Goal: Communication & Community: Participate in discussion

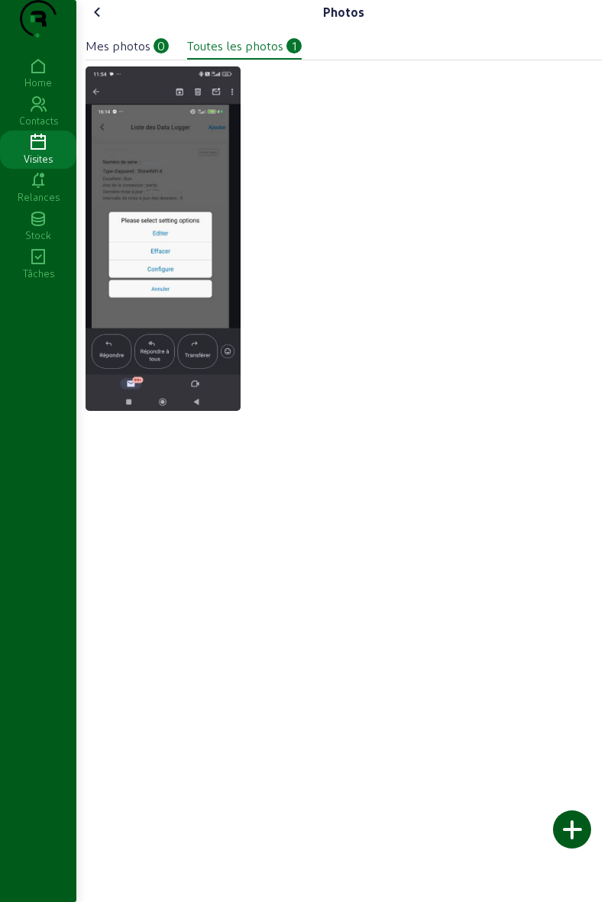
click at [575, 821] on div at bounding box center [572, 829] width 38 height 38
click at [580, 829] on div at bounding box center [572, 829] width 38 height 38
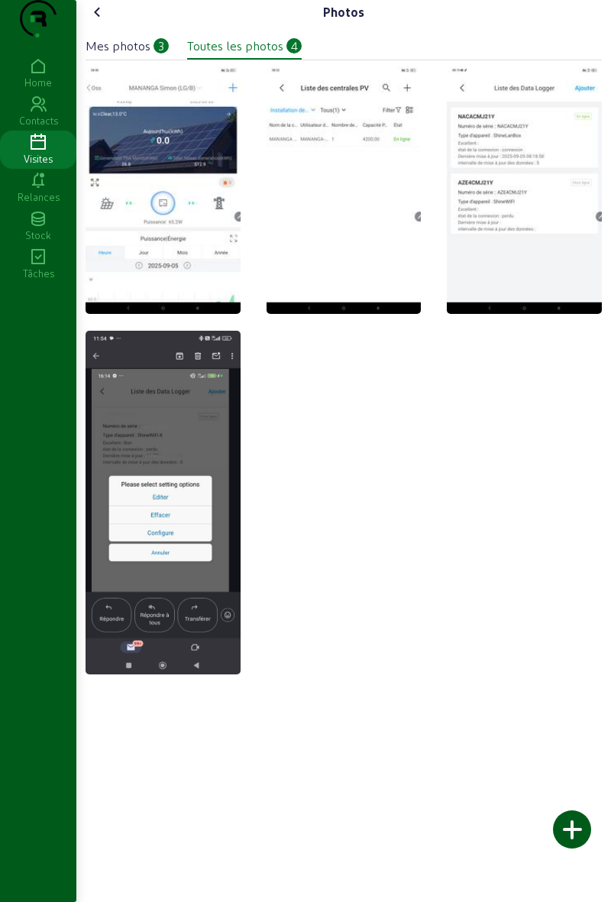
click at [110, 24] on cam-font-icon at bounding box center [98, 12] width 24 height 24
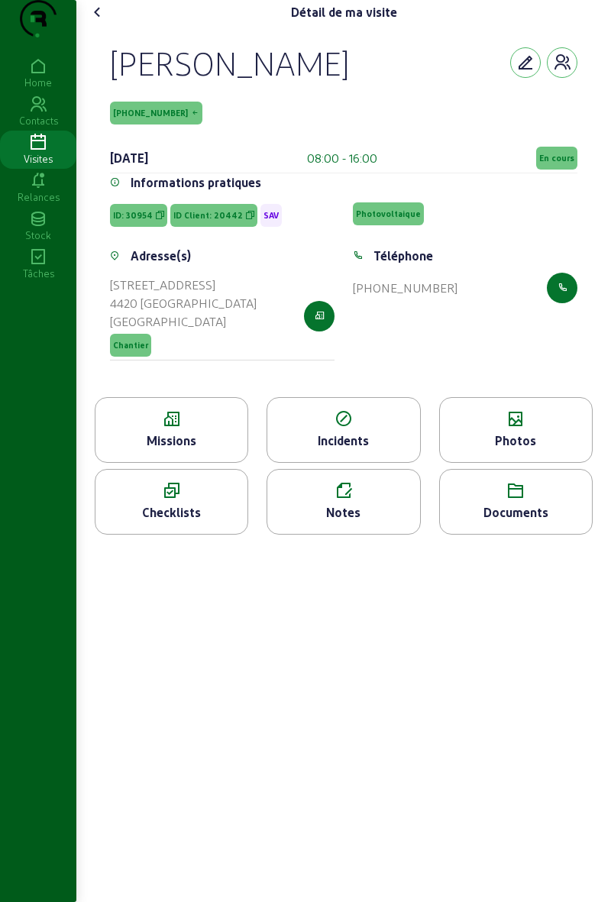
click at [371, 530] on div "Notes" at bounding box center [343, 502] width 153 height 66
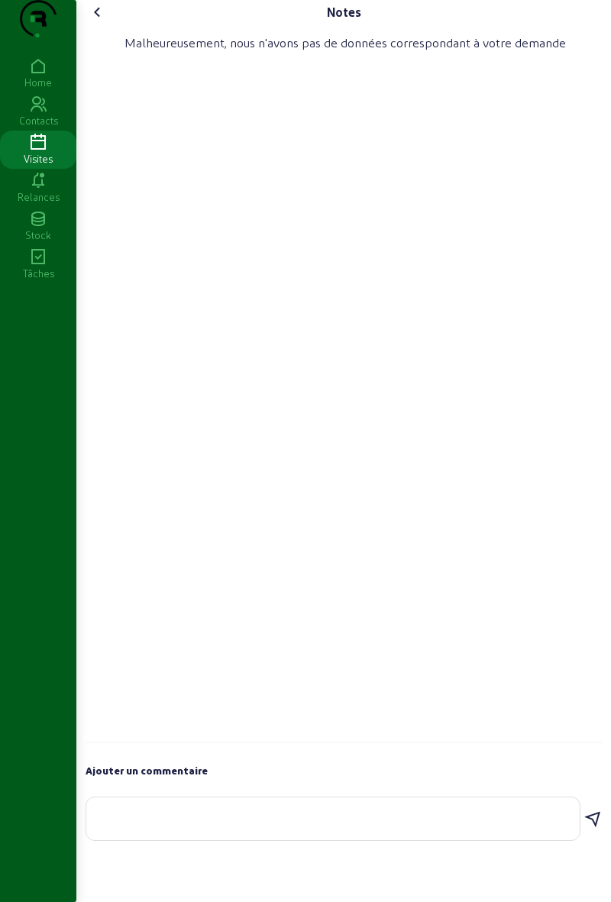
click at [420, 825] on textarea at bounding box center [333, 815] width 469 height 18
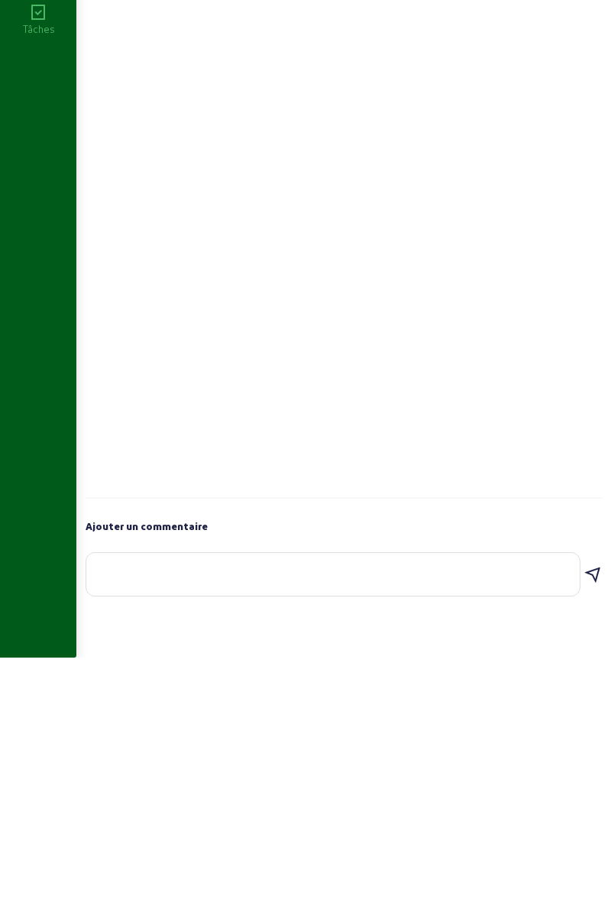
click at [590, 829] on icon at bounding box center [592, 819] width 18 height 18
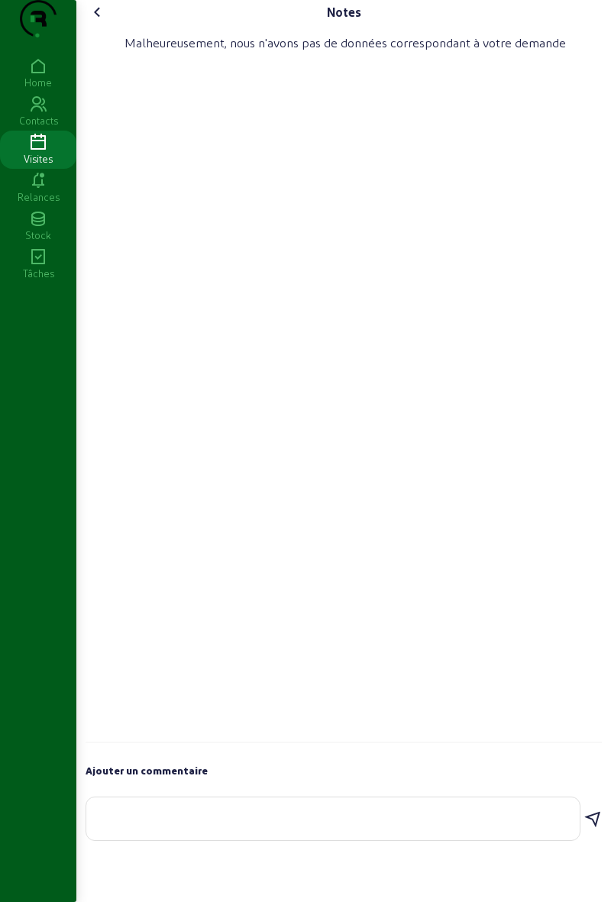
click at [478, 825] on textarea at bounding box center [333, 815] width 469 height 18
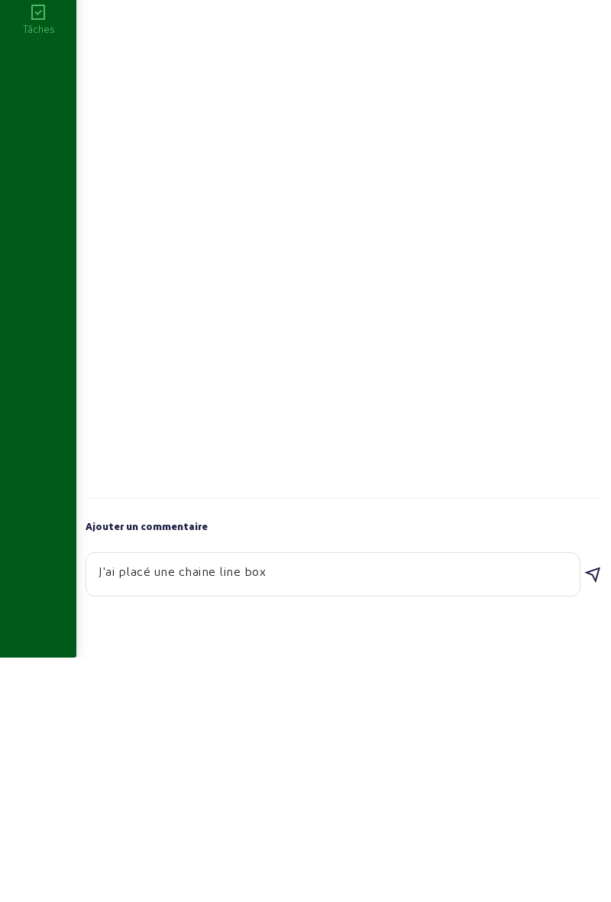
click at [216, 825] on textarea "J'ai placé une chaine line box" at bounding box center [333, 815] width 469 height 18
click at [296, 825] on textarea "J'ai placé une shine line box" at bounding box center [333, 815] width 469 height 18
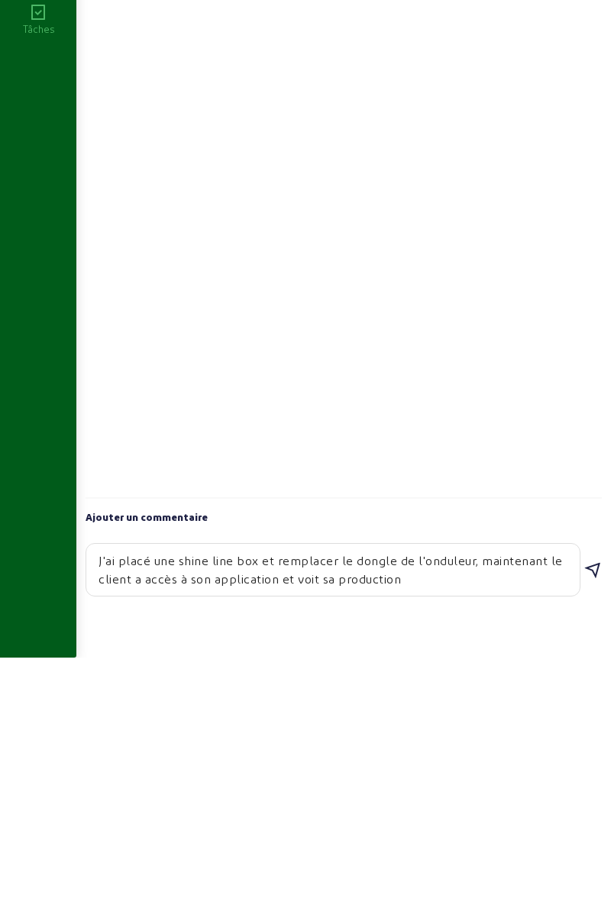
click at [480, 832] on textarea "J'ai placé une shine line box et remplacer le dongle de l'onduleur, maintenant …" at bounding box center [333, 814] width 469 height 37
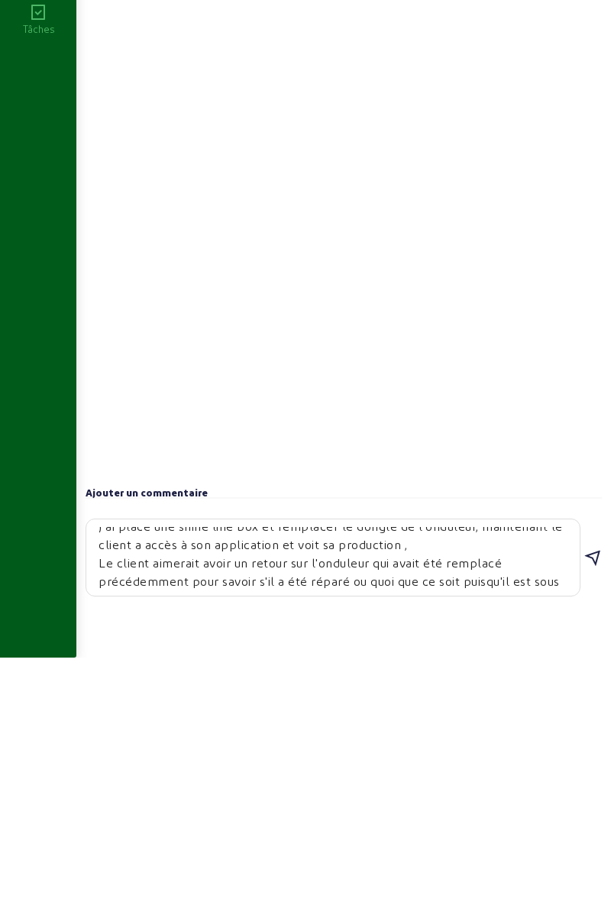
scroll to position [28, 0]
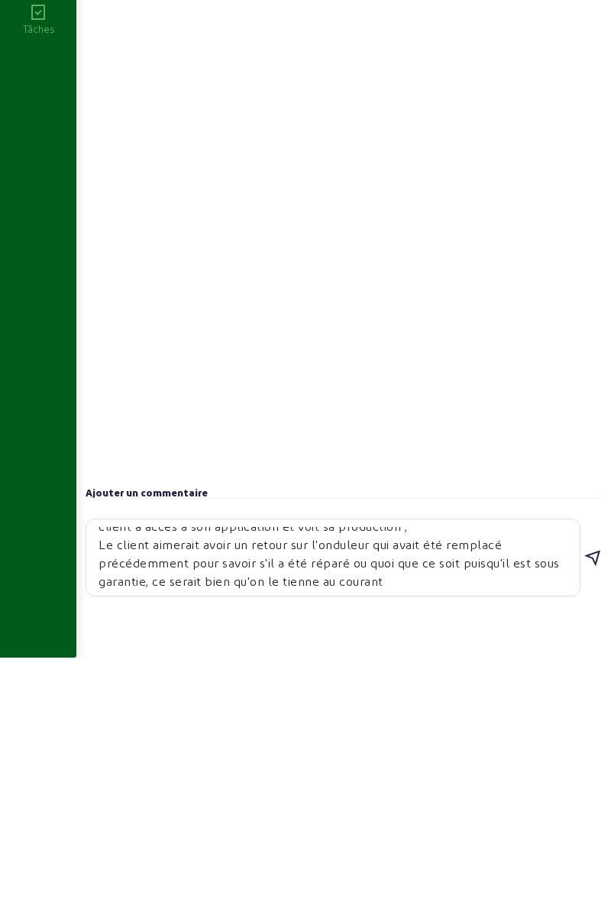
type textarea "J'ai placé une shine line box et remplacer le dongle de l'onduleur, maintenant …"
click at [591, 812] on icon at bounding box center [592, 802] width 18 height 18
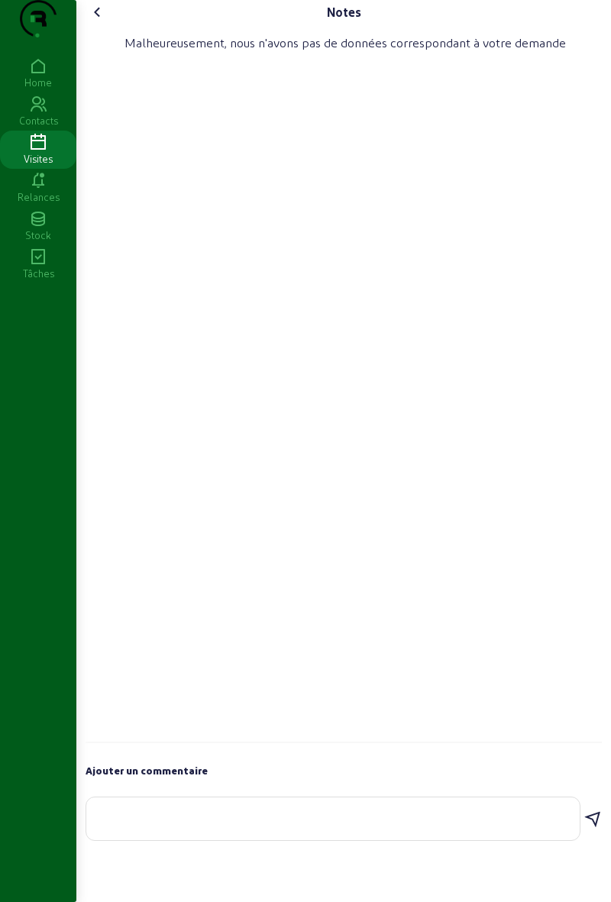
scroll to position [0, 0]
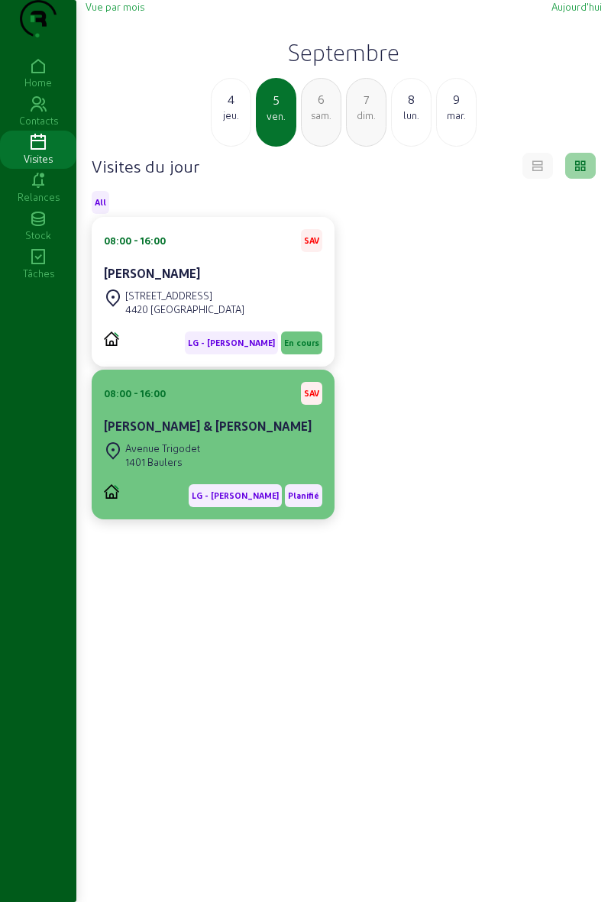
click at [250, 433] on cam-card-title "[PERSON_NAME] & [PERSON_NAME]" at bounding box center [208, 425] width 208 height 15
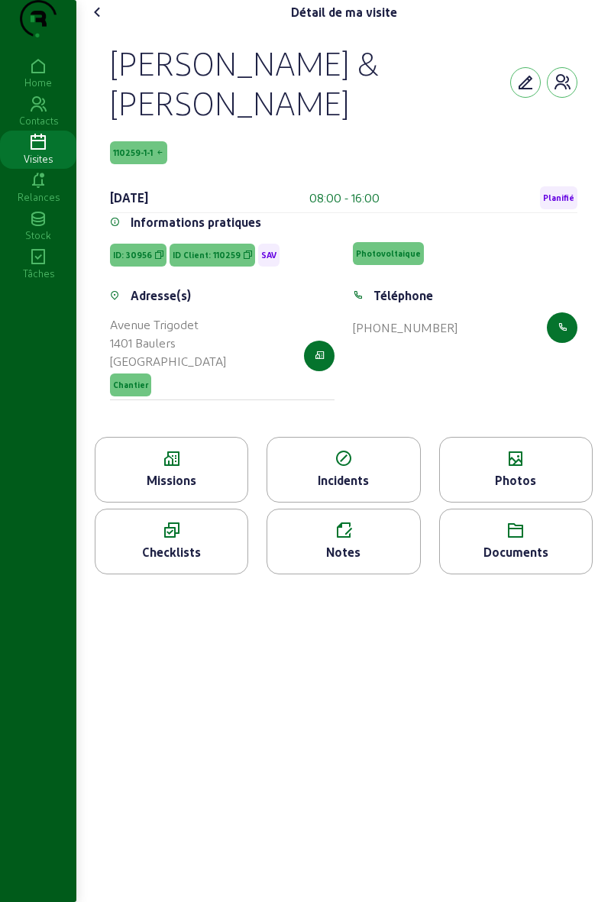
click at [499, 499] on div "Photos" at bounding box center [515, 470] width 153 height 66
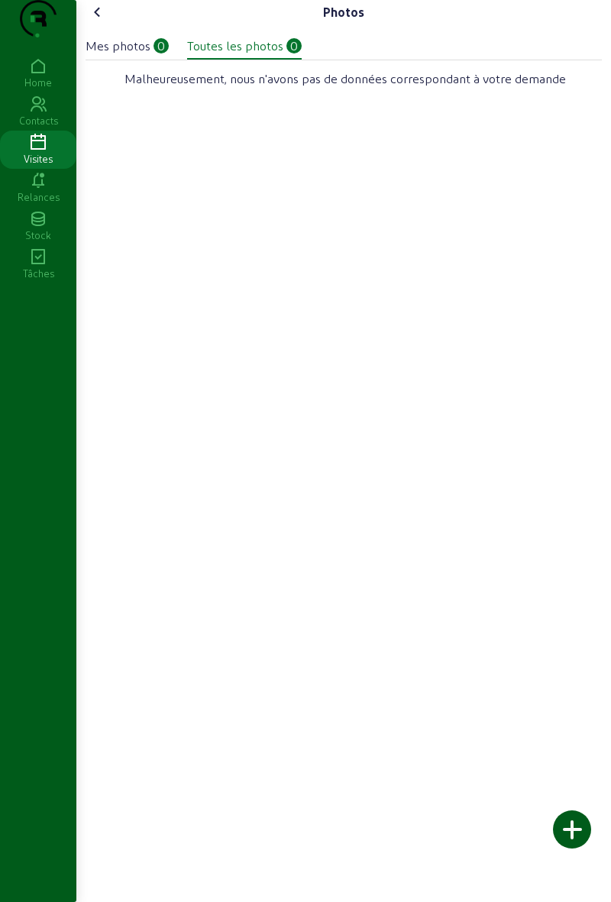
click at [95, 24] on cam-font-icon at bounding box center [98, 12] width 24 height 24
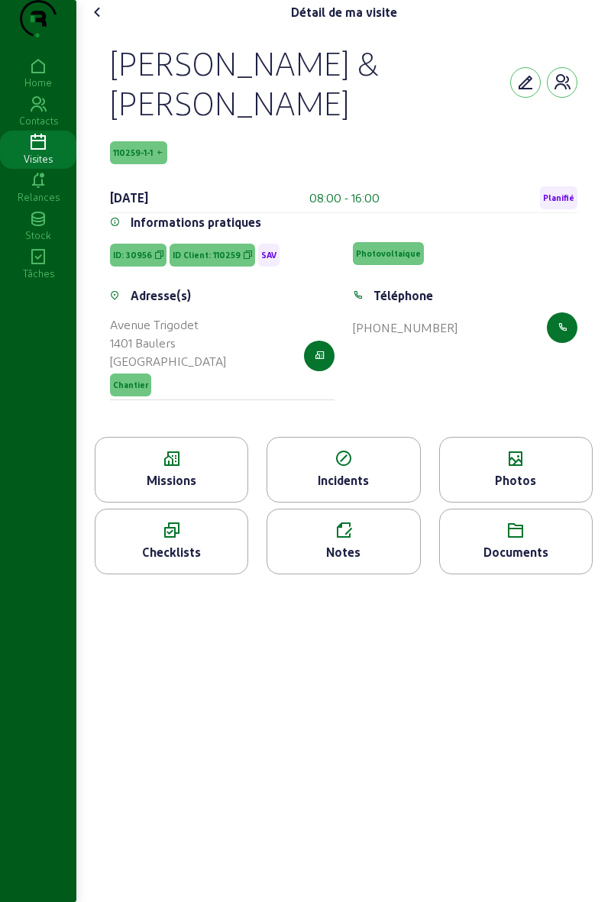
click at [156, 489] on div "Missions" at bounding box center [171, 480] width 152 height 18
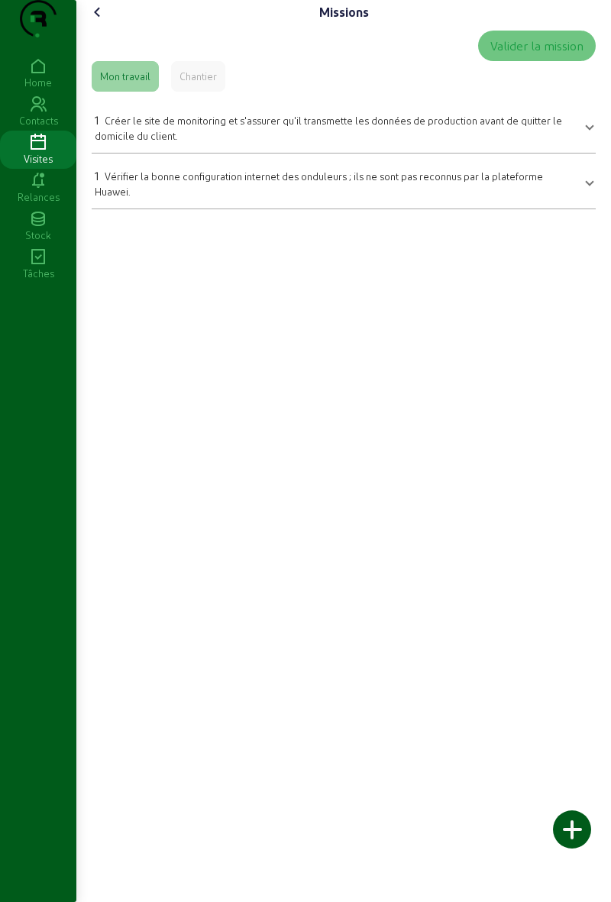
click at [95, 21] on icon at bounding box center [98, 12] width 18 height 18
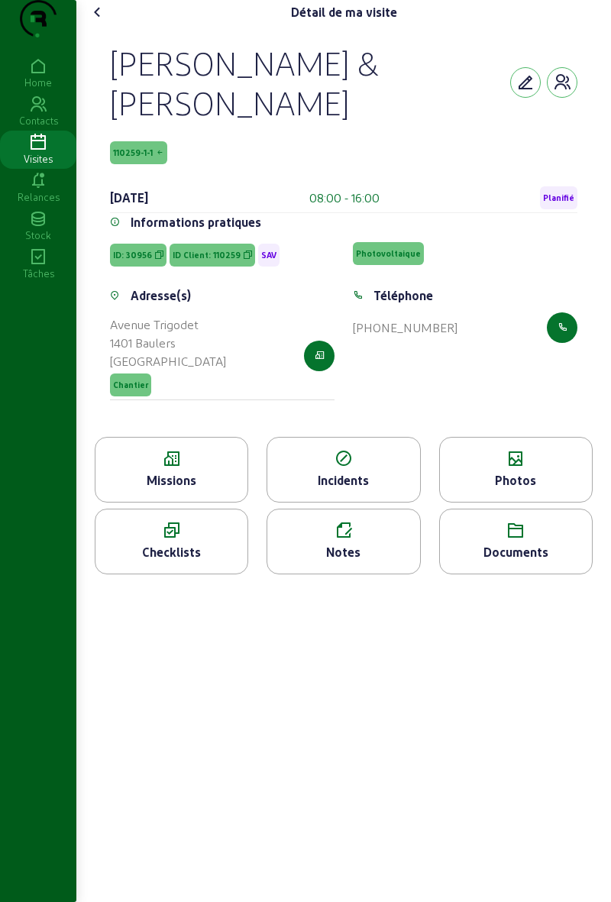
click at [177, 489] on div "Missions" at bounding box center [171, 480] width 152 height 18
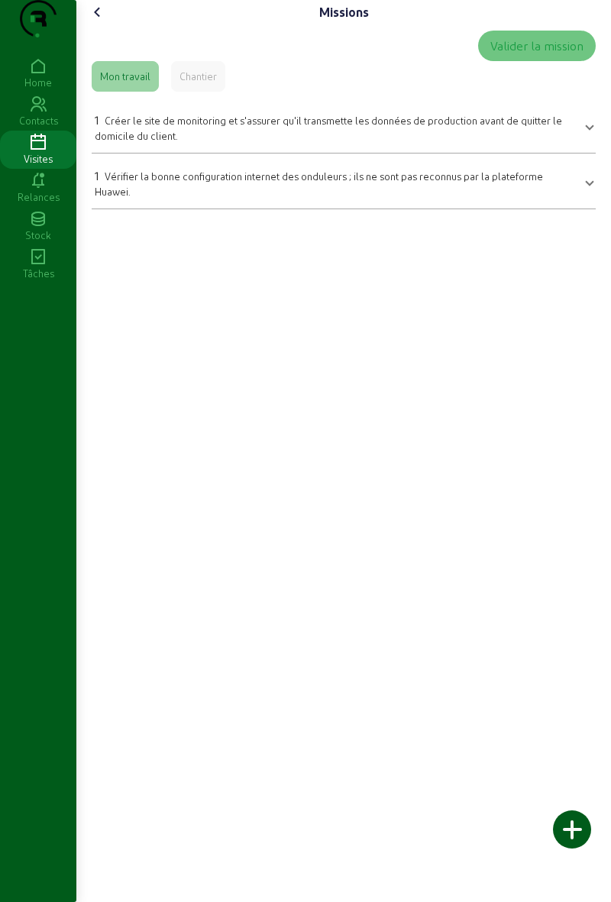
click at [109, 24] on cam-font-icon at bounding box center [98, 12] width 24 height 24
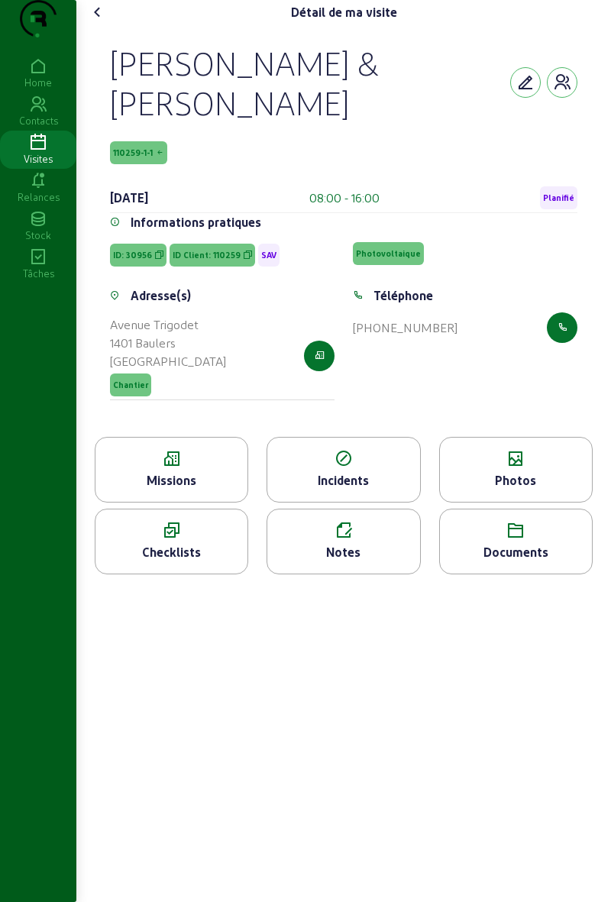
click at [507, 489] on div "Photos" at bounding box center [516, 480] width 152 height 18
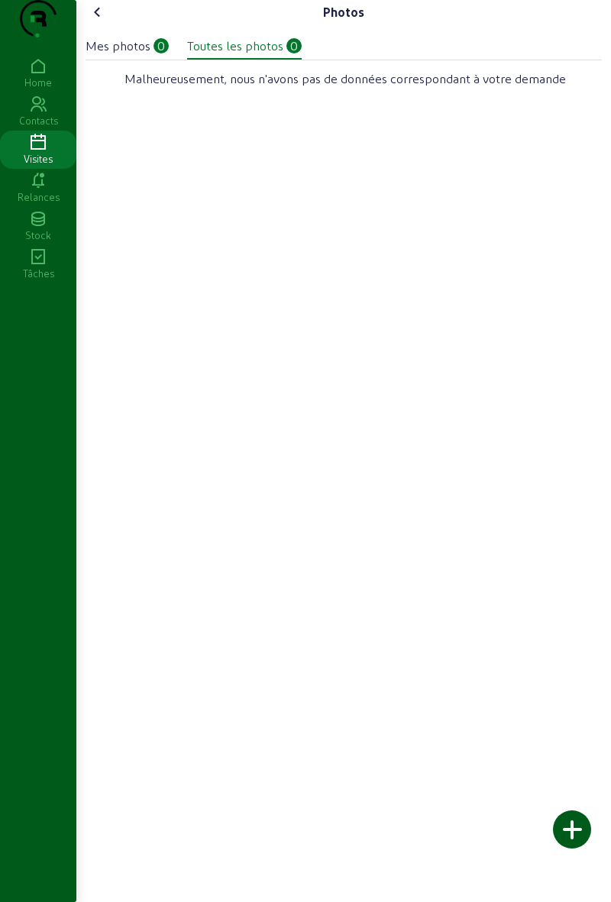
click at [96, 21] on icon at bounding box center [98, 12] width 18 height 18
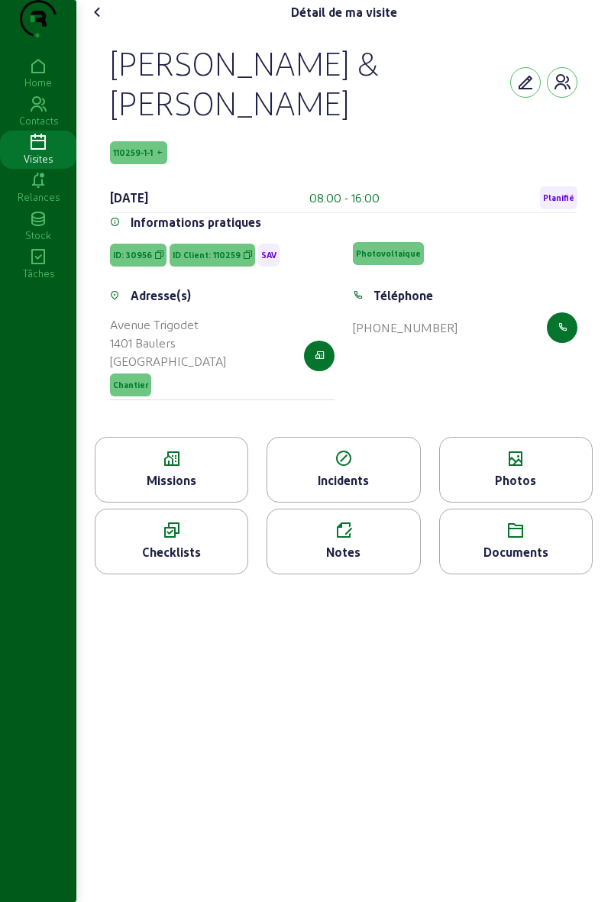
click at [599, 180] on div "Détail de ma visite [PERSON_NAME] & [PERSON_NAME][GEOGRAPHIC_DATA] 110259-1-1 […" at bounding box center [343, 293] width 535 height 586
click at [586, 199] on div "[PERSON_NAME] & [PERSON_NAME] 110259-1-1 [DATE] 08:00 - 16:00 Planifié Informat…" at bounding box center [344, 230] width 504 height 412
